Goal: Information Seeking & Learning: Learn about a topic

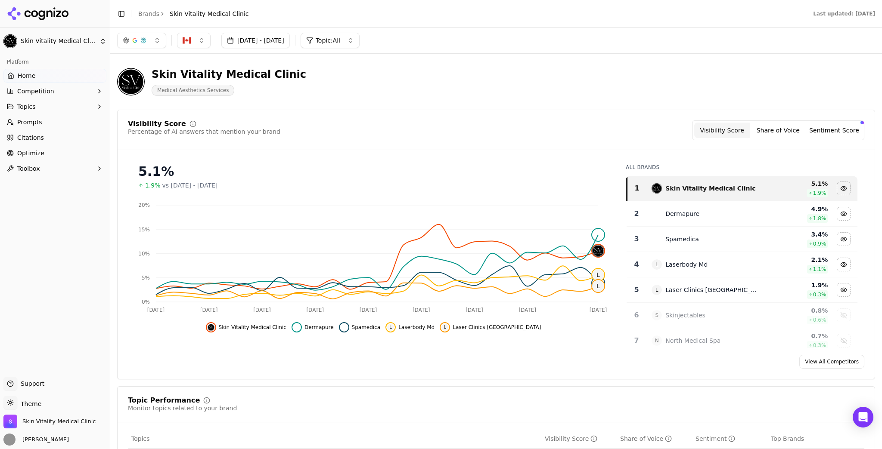
click at [257, 45] on button "[DATE] - [DATE]" at bounding box center [255, 40] width 68 height 15
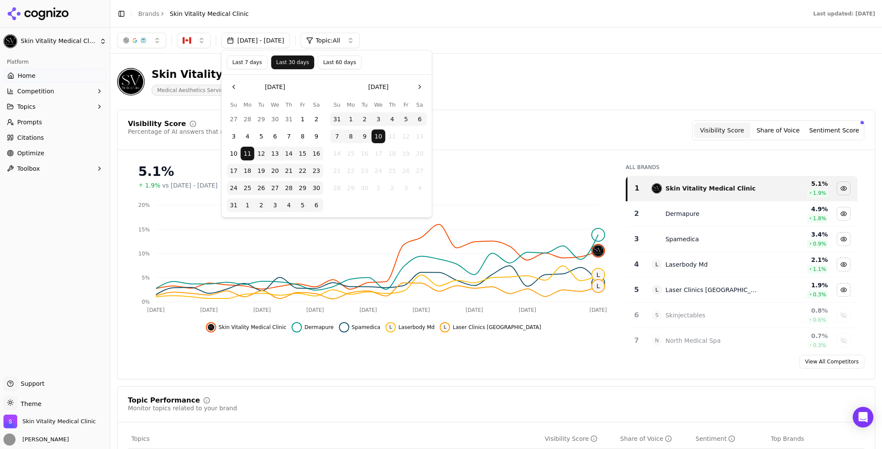
click at [248, 62] on button "Last 7 days" at bounding box center [247, 63] width 41 height 14
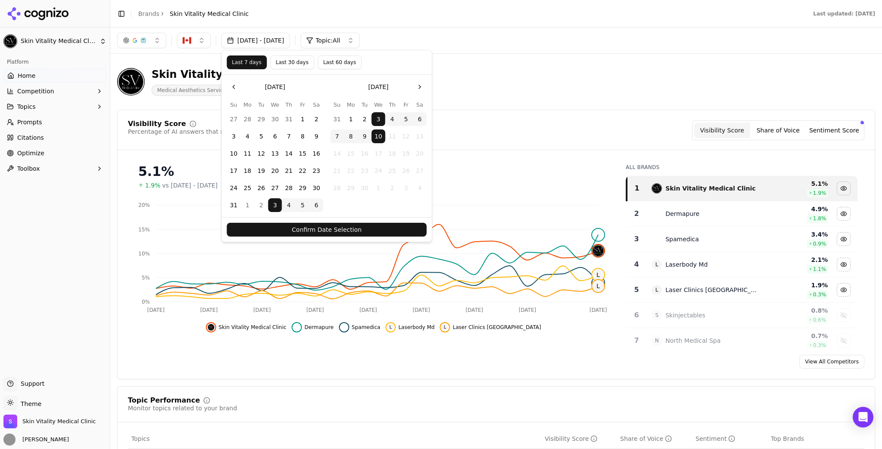
click at [350, 228] on button "Confirm Date Selection" at bounding box center [327, 230] width 200 height 14
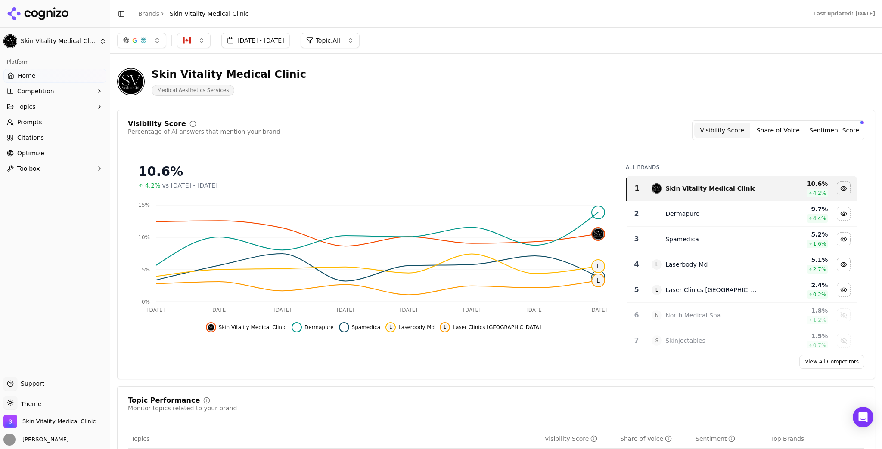
drag, startPoint x: 83, startPoint y: 137, endPoint x: 497, endPoint y: 365, distance: 473.2
click at [83, 137] on link "Citations" at bounding box center [54, 138] width 103 height 14
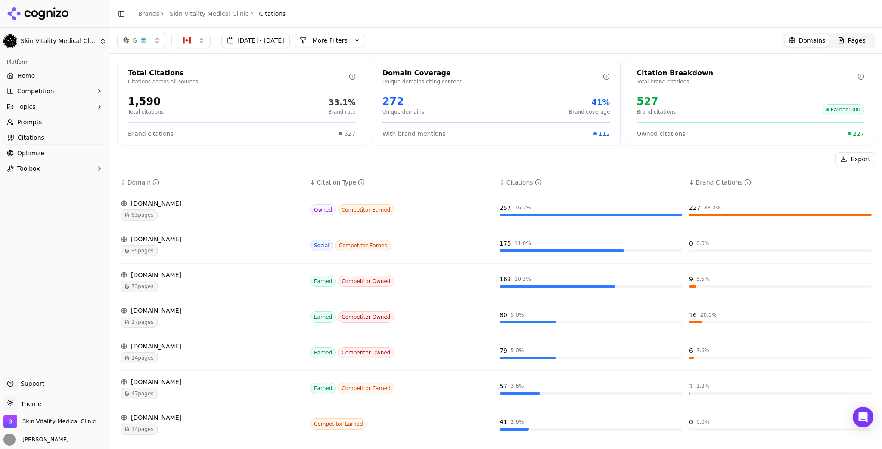
click at [138, 219] on span "63 pages" at bounding box center [139, 215] width 37 height 11
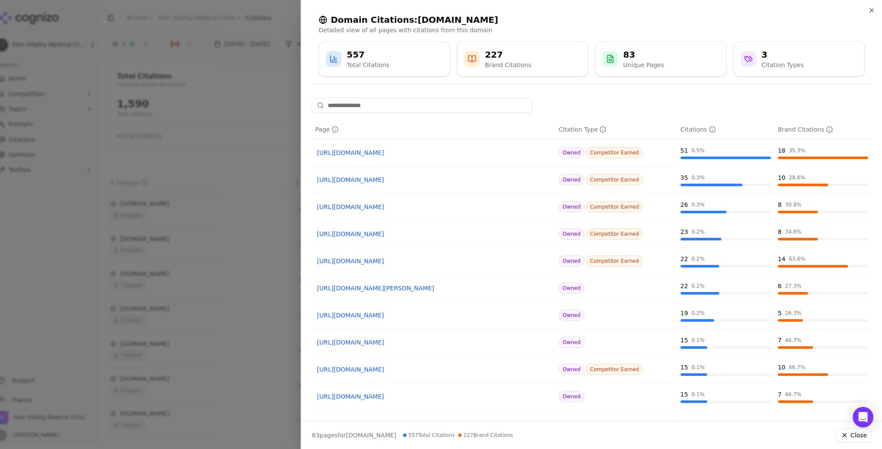
click at [618, 152] on span "Competitor Earned" at bounding box center [614, 152] width 57 height 11
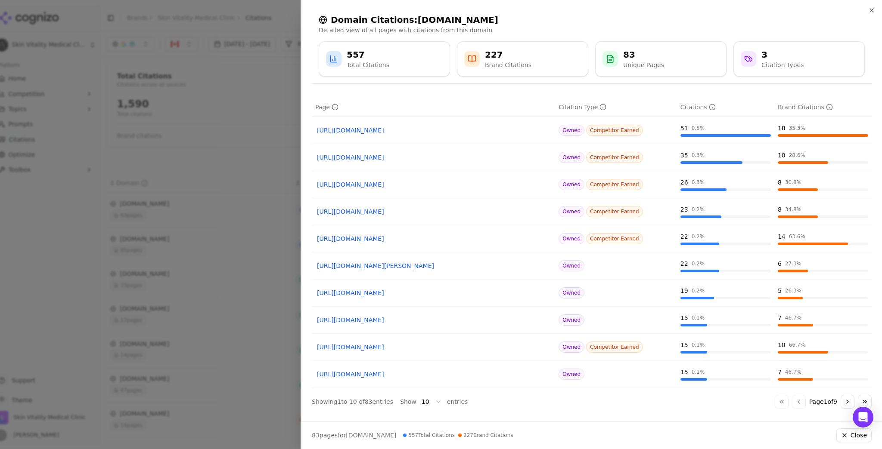
click at [434, 400] on body "Skin Vitality Medical Clinic Platform Home Competition Topics Prompts Citations…" at bounding box center [441, 224] width 882 height 449
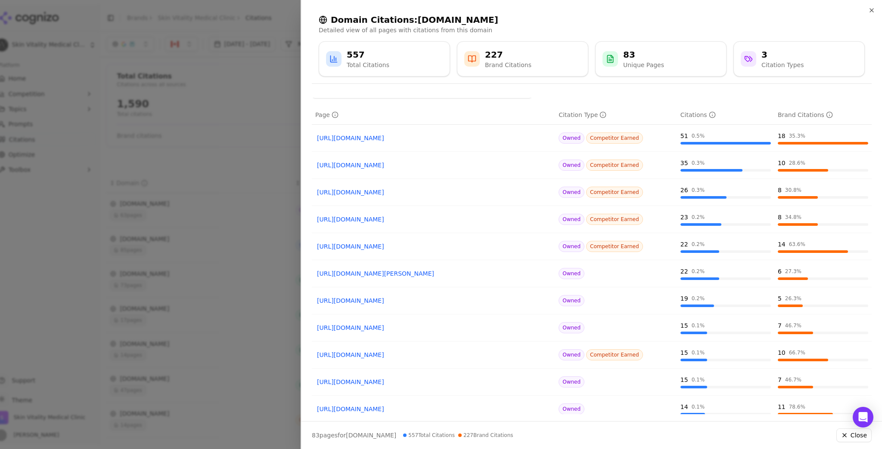
scroll to position [0, 0]
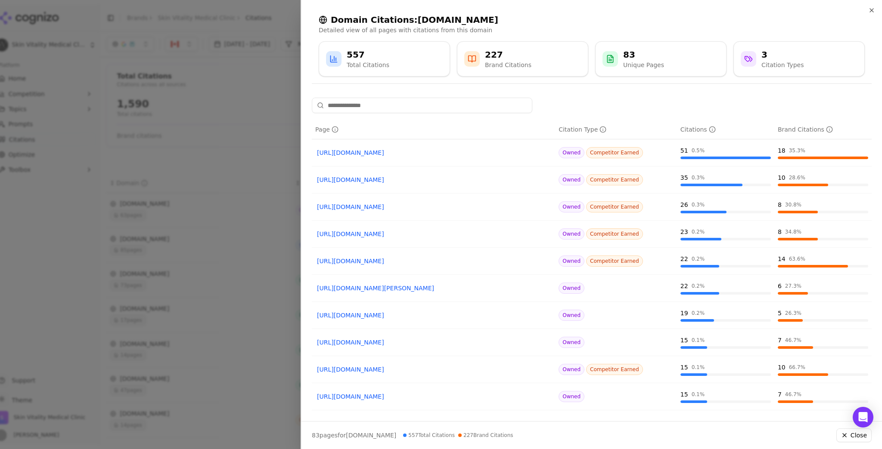
click at [536, 69] on div "227 Brand Citations" at bounding box center [522, 58] width 131 height 35
click at [475, 56] on icon at bounding box center [471, 59] width 7 height 6
click at [475, 56] on icon at bounding box center [472, 59] width 9 height 9
click at [540, 65] on div "227 Brand Citations" at bounding box center [522, 59] width 117 height 21
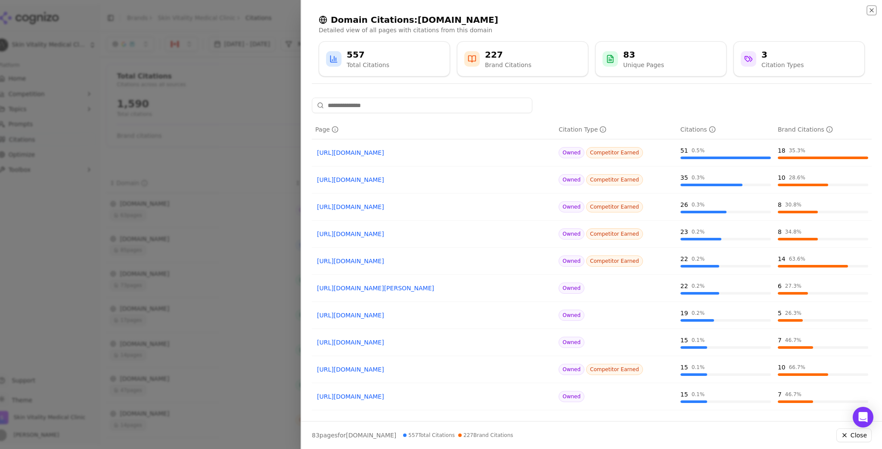
click at [870, 7] on icon "button" at bounding box center [871, 10] width 7 height 7
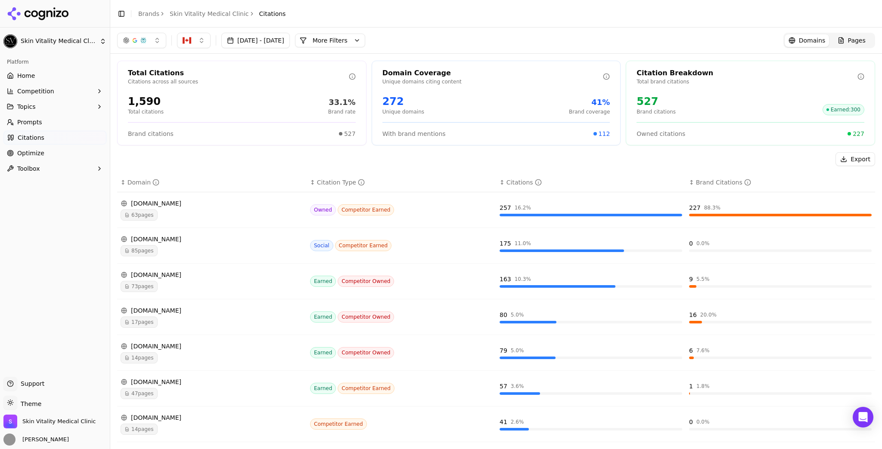
click at [53, 152] on link "Optimize" at bounding box center [54, 153] width 103 height 14
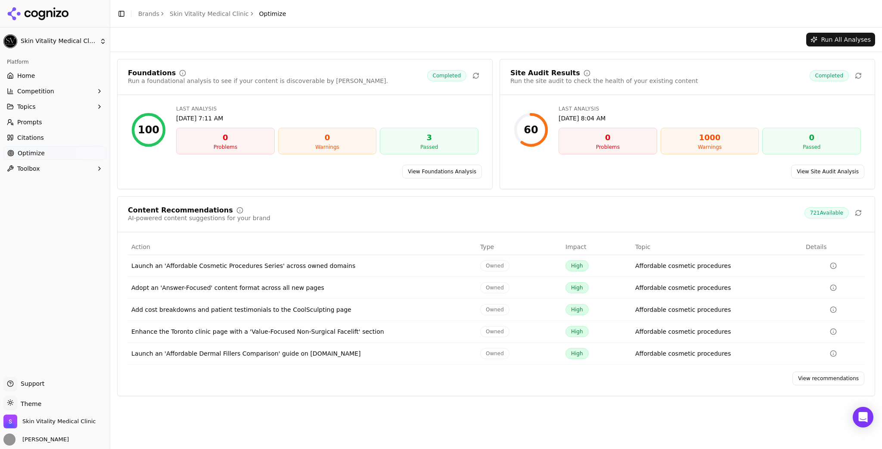
click at [814, 380] on link "View recommendations" at bounding box center [828, 379] width 72 height 14
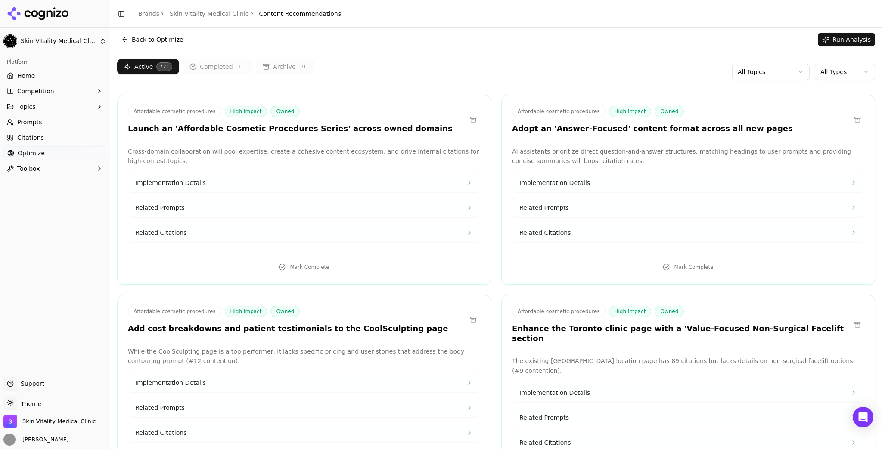
click at [837, 71] on html "Skin Vitality Medical Clinic Platform Home Competition Topics Prompts Citations…" at bounding box center [441, 224] width 882 height 449
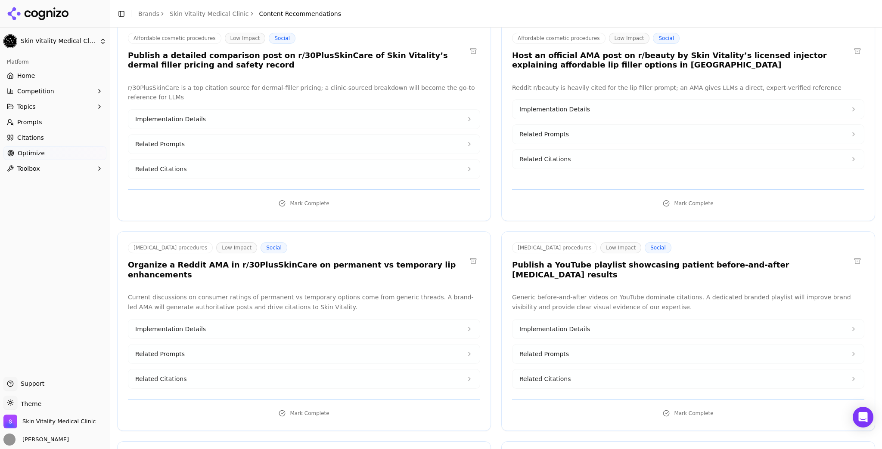
scroll to position [3100, 0]
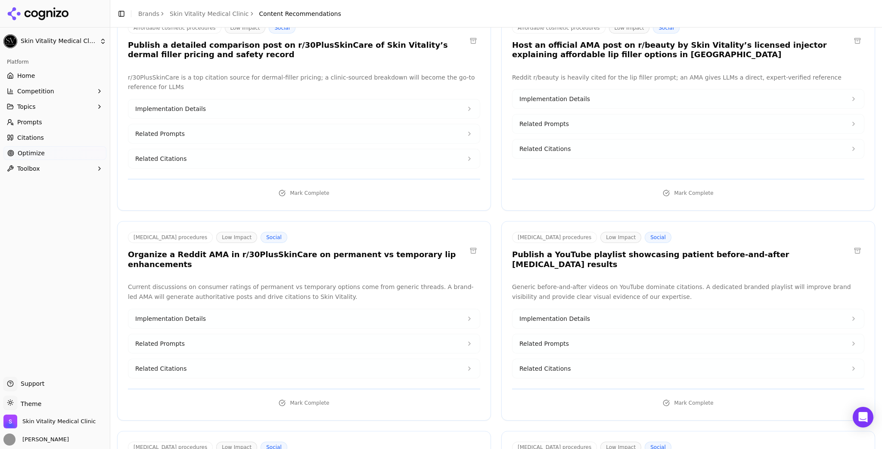
click at [406, 310] on button "Implementation Details" at bounding box center [303, 319] width 351 height 19
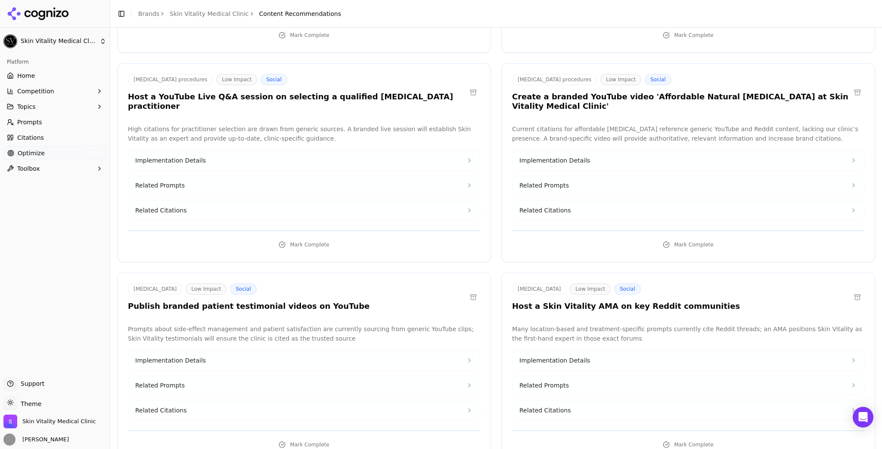
scroll to position [3513, 0]
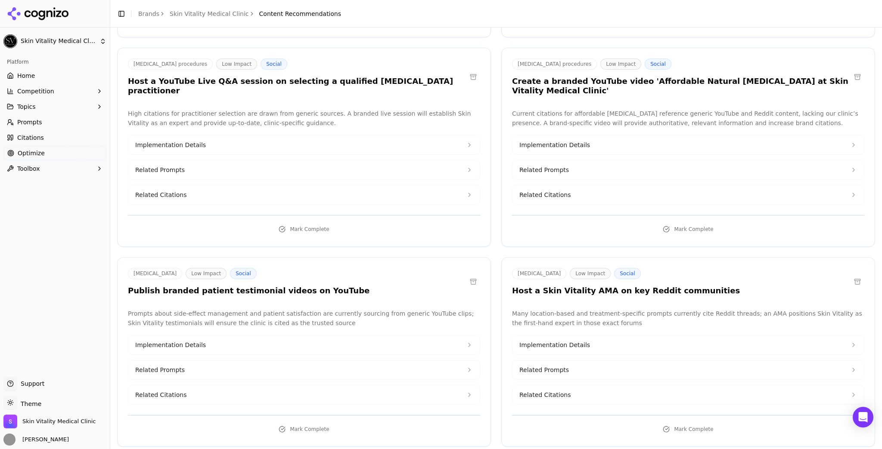
click at [560, 341] on span "Implementation Details" at bounding box center [554, 345] width 71 height 9
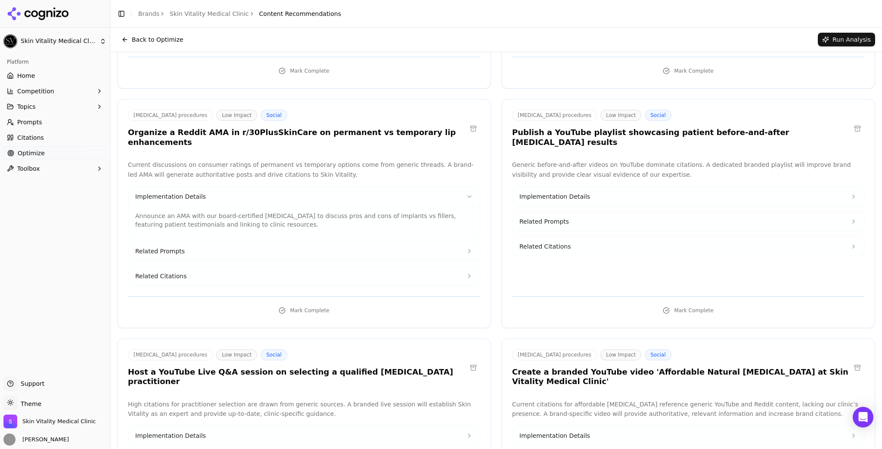
scroll to position [3134, 0]
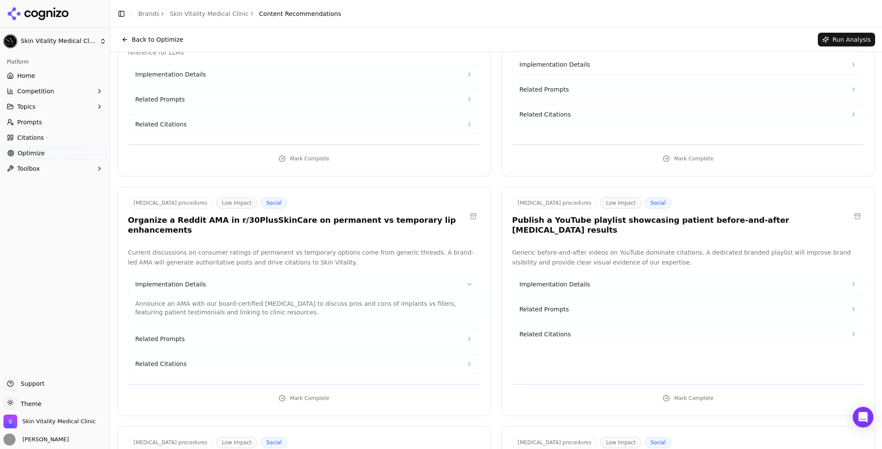
click at [27, 75] on span "Home" at bounding box center [26, 75] width 18 height 9
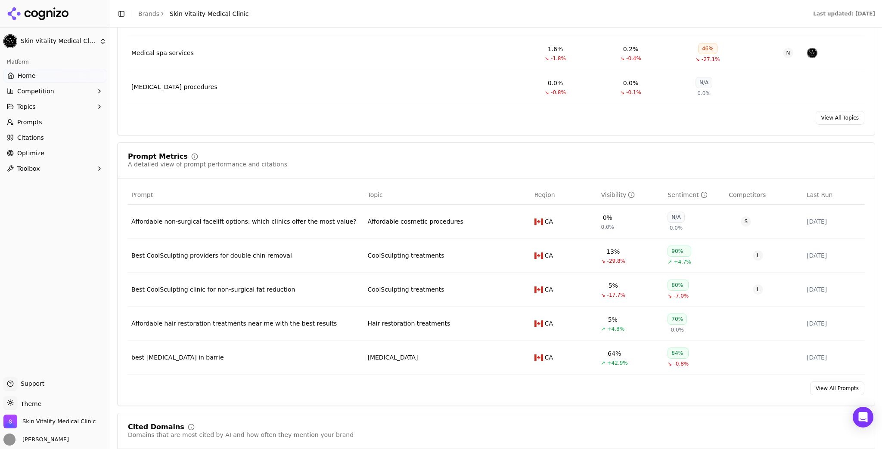
scroll to position [517, 0]
click at [825, 115] on link "View All Topics" at bounding box center [839, 116] width 49 height 14
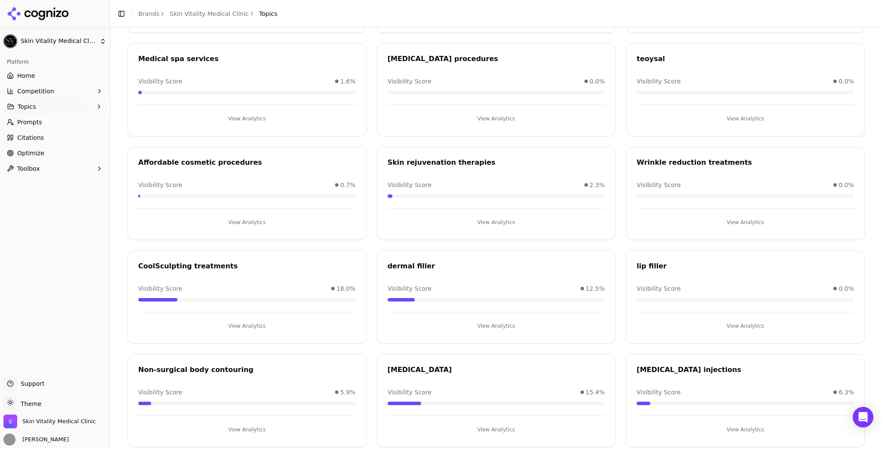
scroll to position [166, 0]
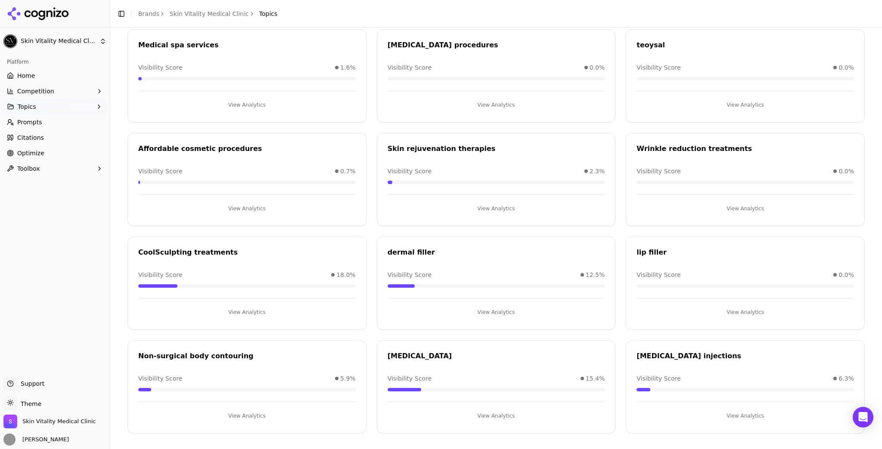
click at [492, 415] on button "View Analytics" at bounding box center [495, 416] width 217 height 14
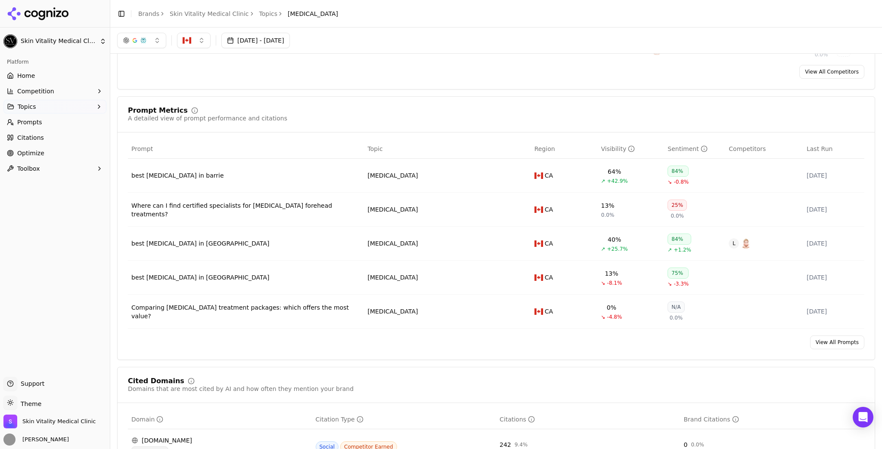
scroll to position [207, 0]
